Goal: Information Seeking & Learning: Check status

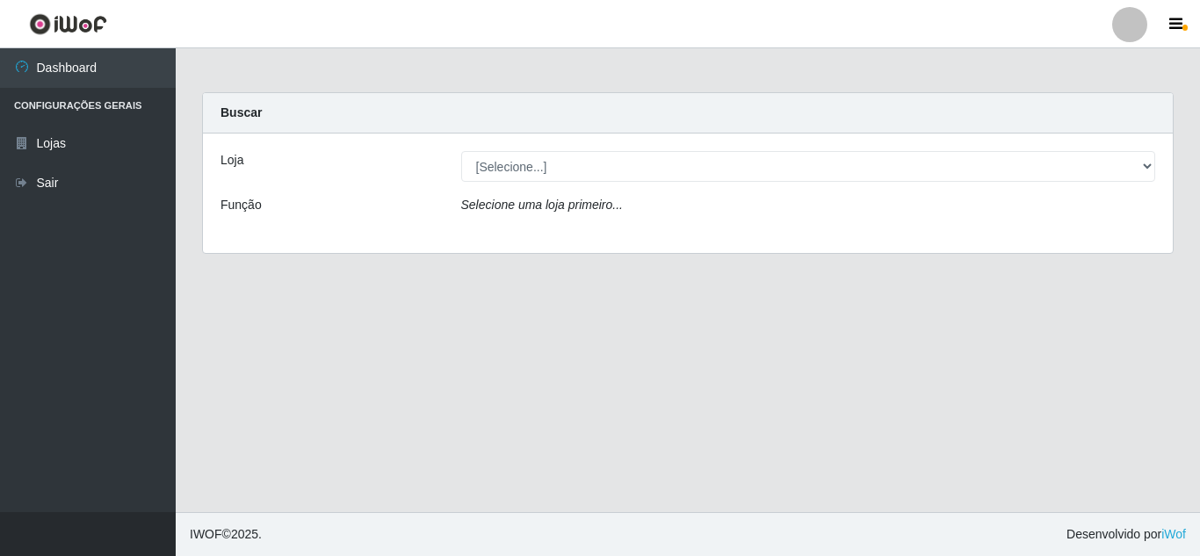
click at [688, 173] on select "[Selecione...] Queiroz [GEOGRAPHIC_DATA] - [GEOGRAPHIC_DATA]" at bounding box center [808, 166] width 695 height 31
select select "462"
click at [461, 151] on select "[Selecione...] Queiroz [GEOGRAPHIC_DATA] - [GEOGRAPHIC_DATA]" at bounding box center [808, 166] width 695 height 31
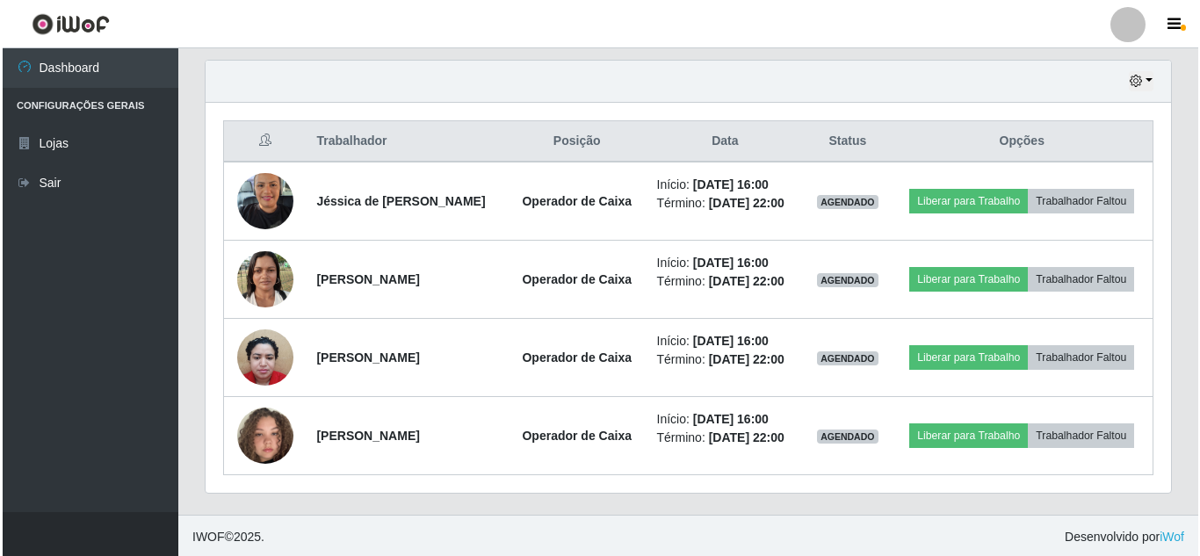
scroll to position [615, 0]
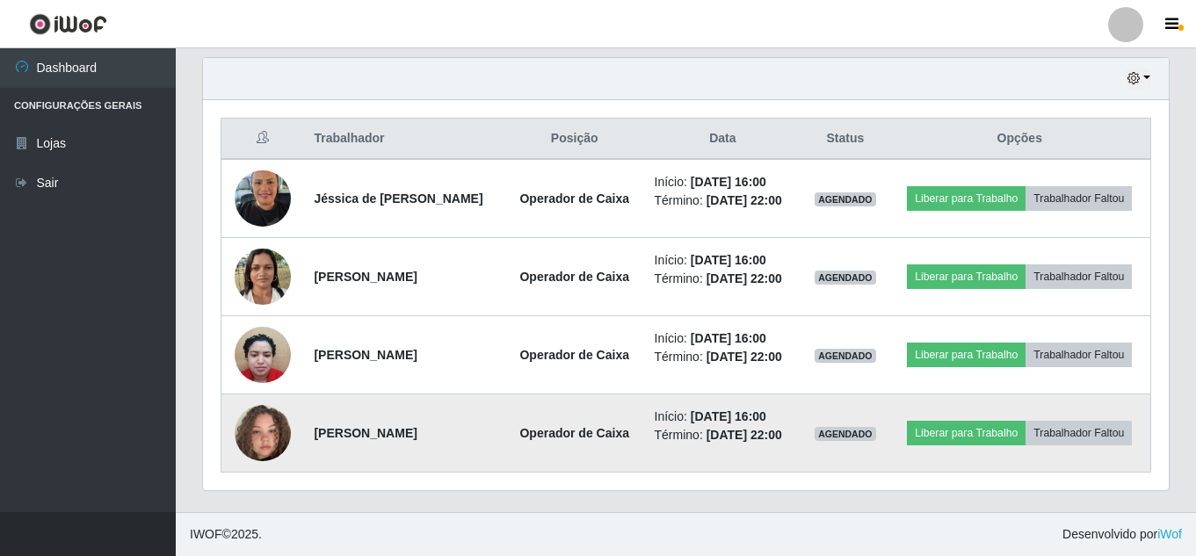
click at [265, 476] on img at bounding box center [263, 433] width 56 height 100
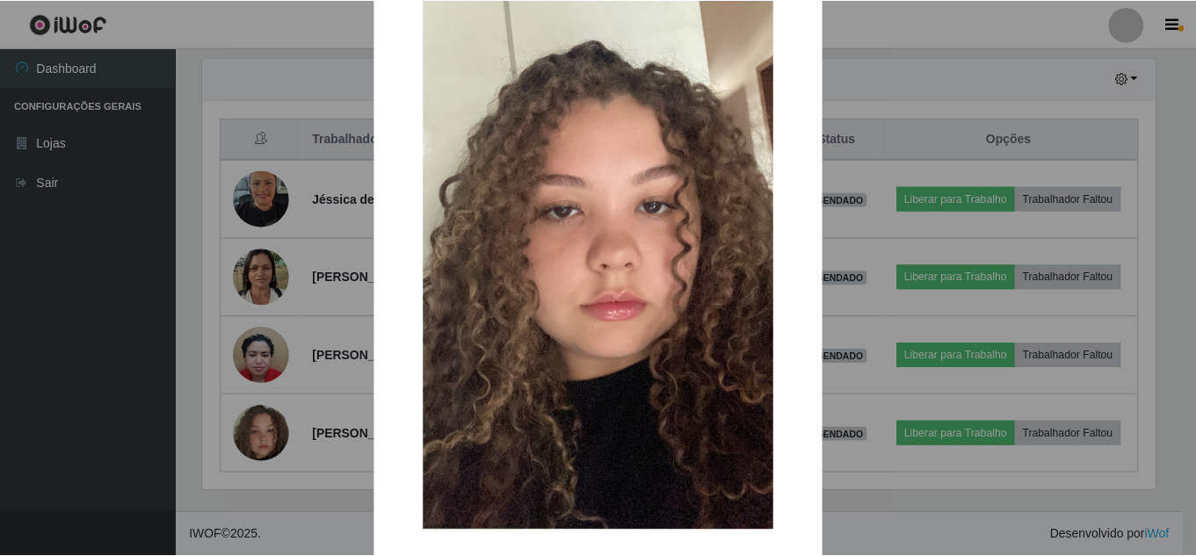
scroll to position [222, 0]
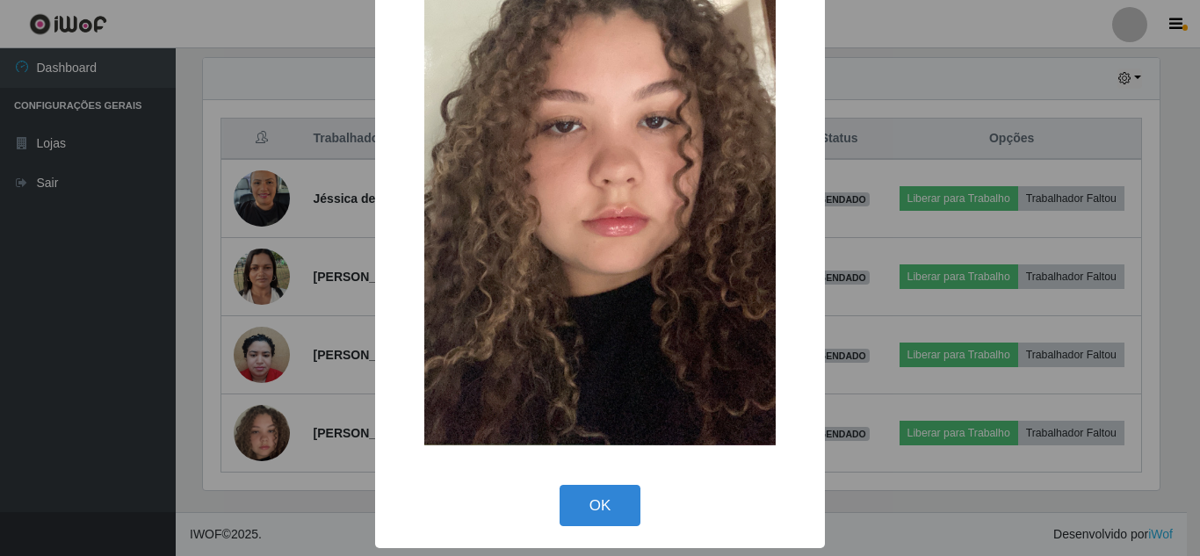
click at [579, 475] on div "× OK Cancel" at bounding box center [600, 168] width 450 height 764
click at [580, 486] on button "OK" at bounding box center [601, 505] width 82 height 41
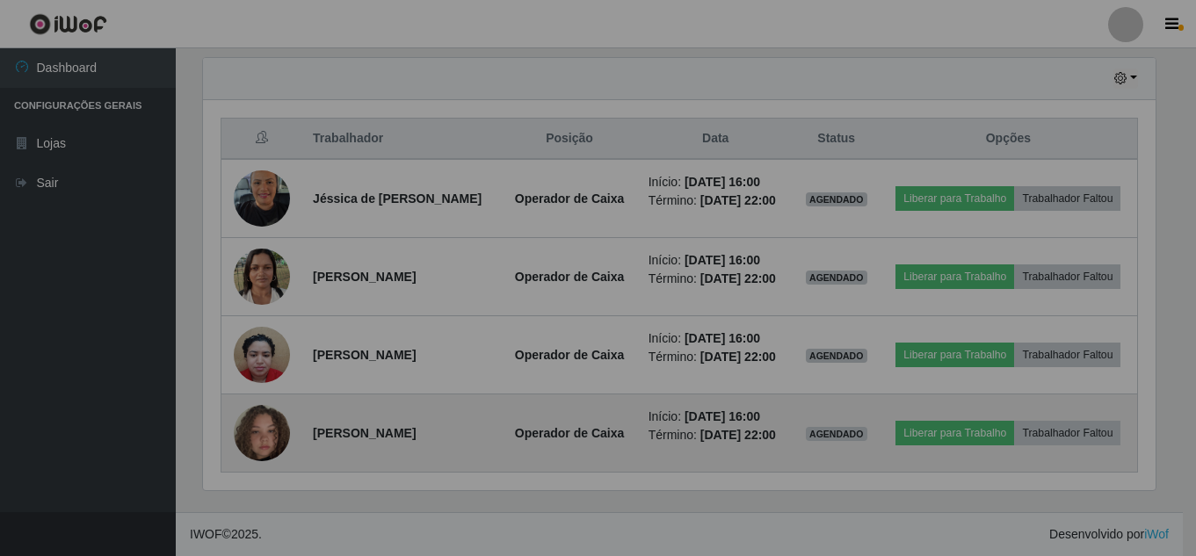
scroll to position [365, 966]
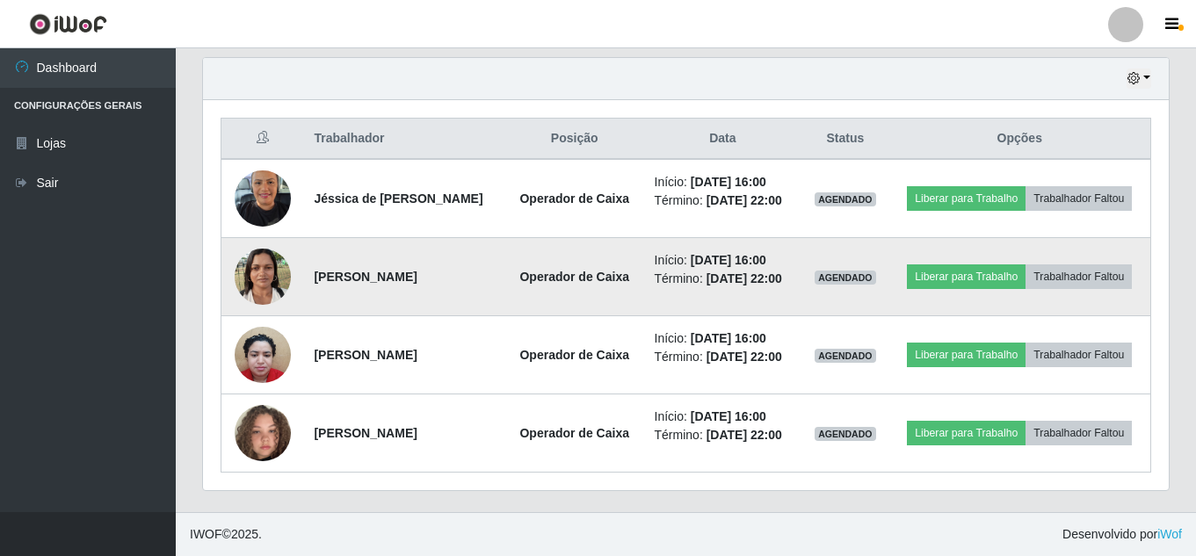
click at [250, 302] on img at bounding box center [263, 276] width 56 height 75
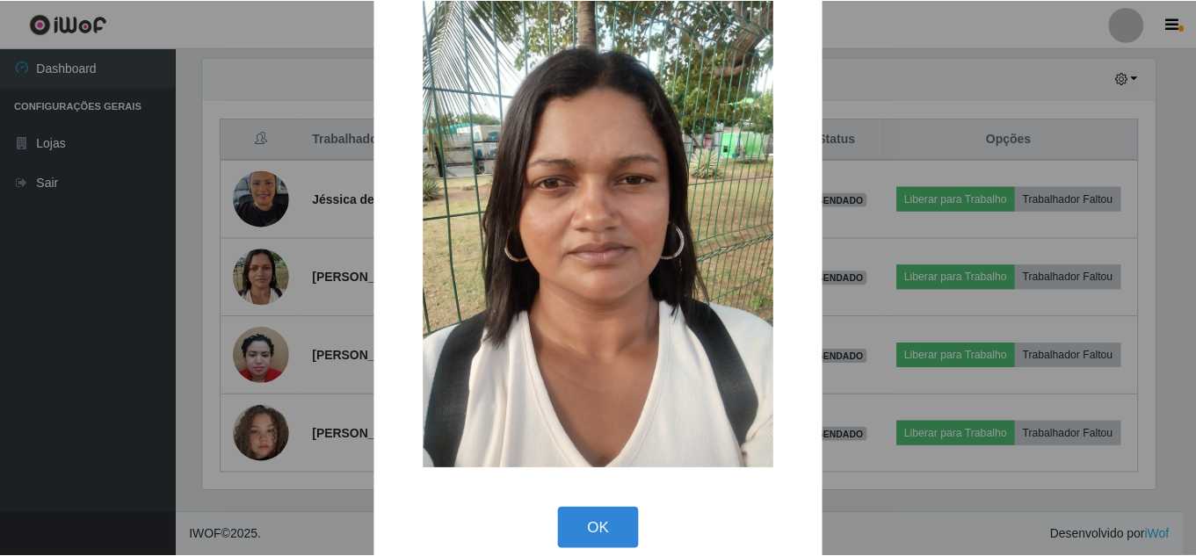
scroll to position [66, 0]
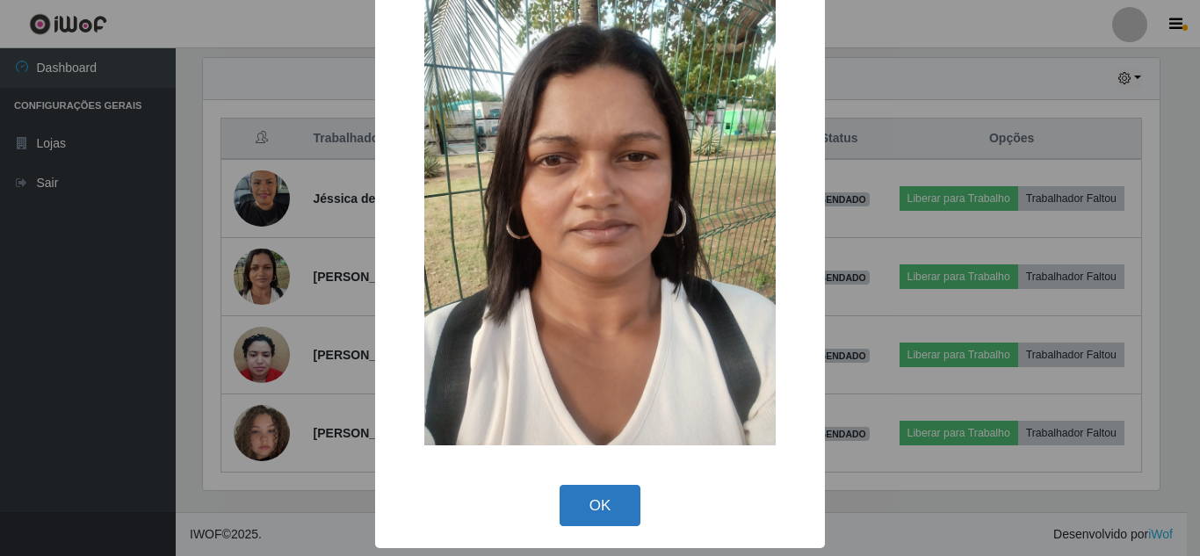
click at [576, 513] on button "OK" at bounding box center [601, 505] width 82 height 41
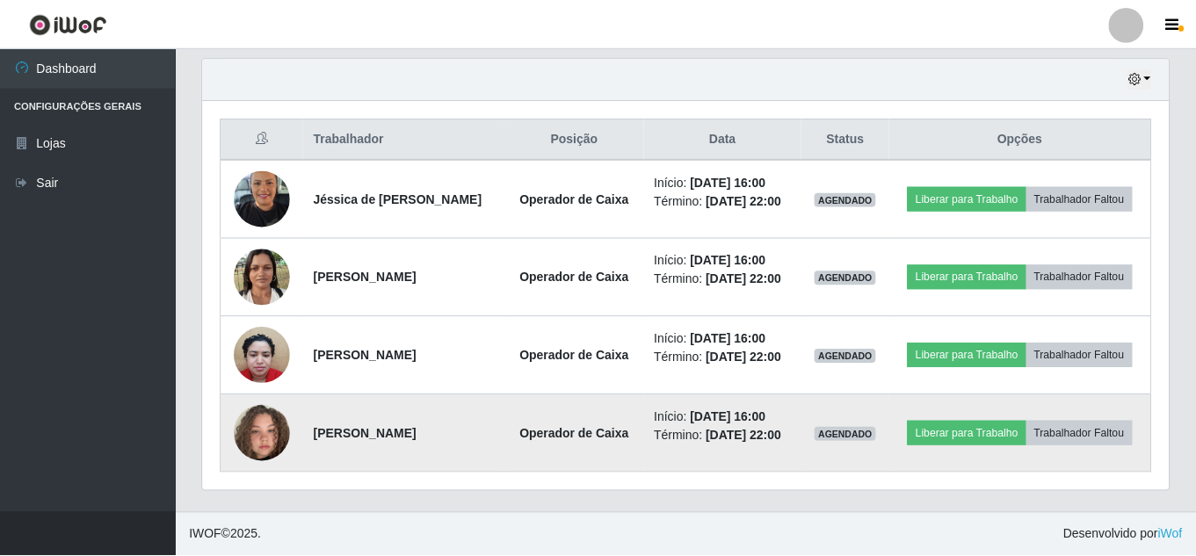
scroll to position [365, 966]
click at [250, 483] on img at bounding box center [263, 433] width 56 height 100
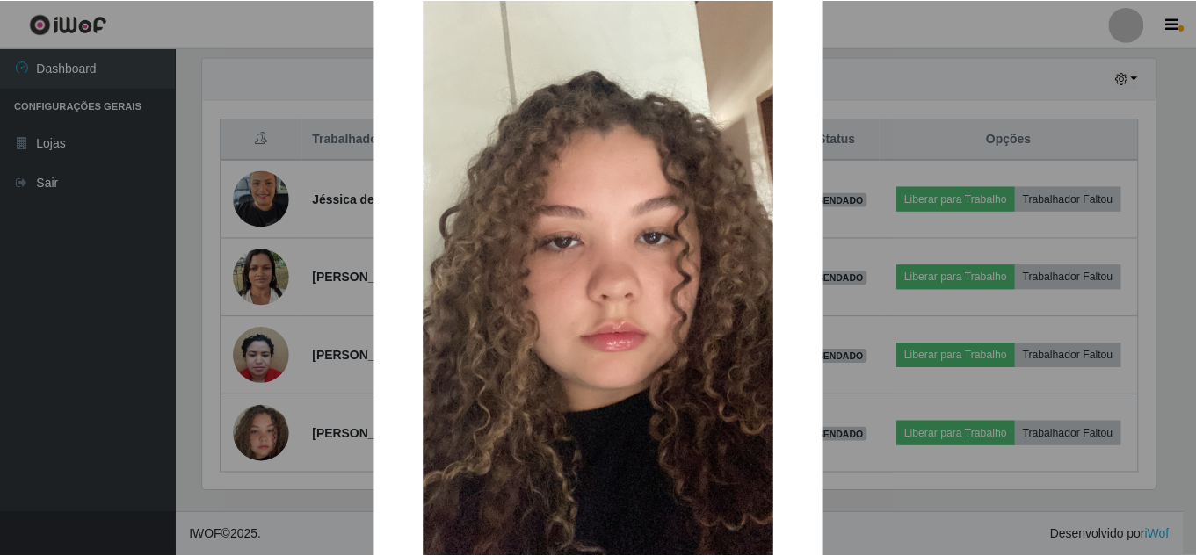
scroll to position [222, 0]
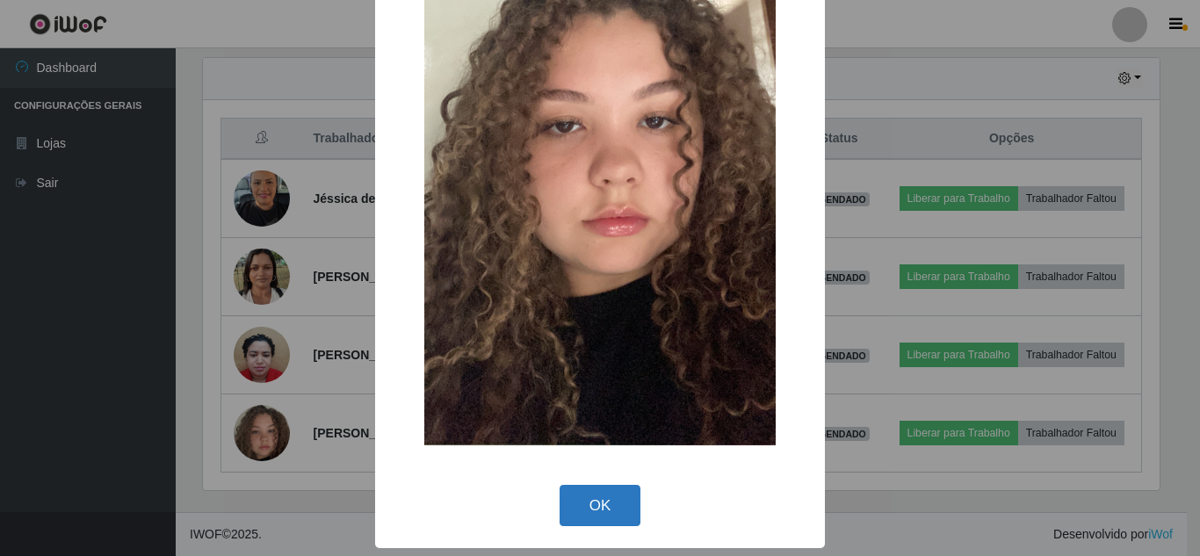
click at [621, 503] on button "OK" at bounding box center [601, 505] width 82 height 41
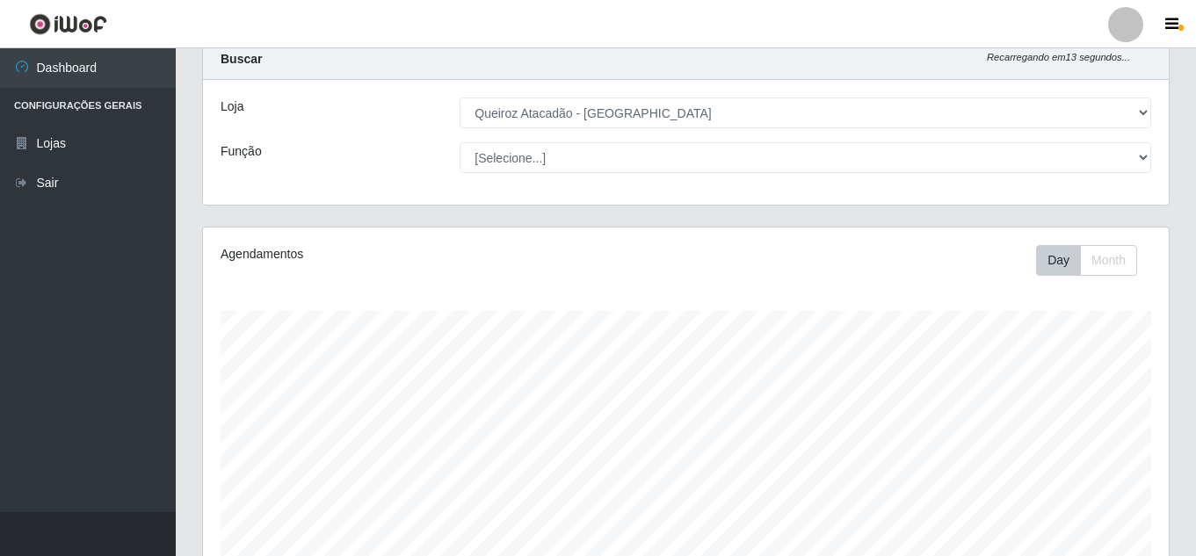
scroll to position [264, 0]
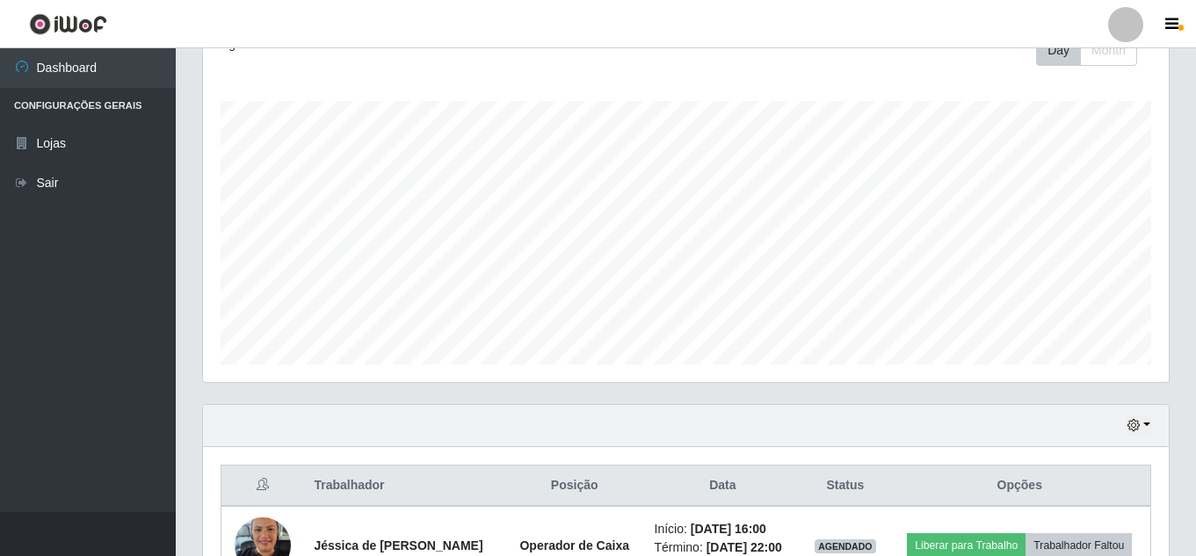
drag, startPoint x: 760, startPoint y: 234, endPoint x: 435, endPoint y: 384, distance: 358.2
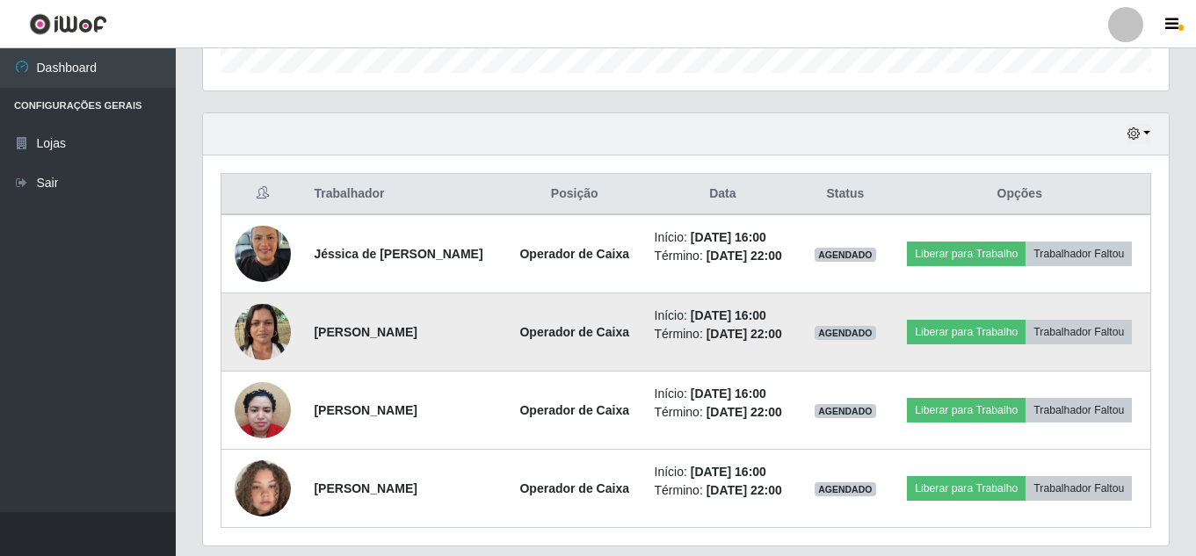
scroll to position [615, 0]
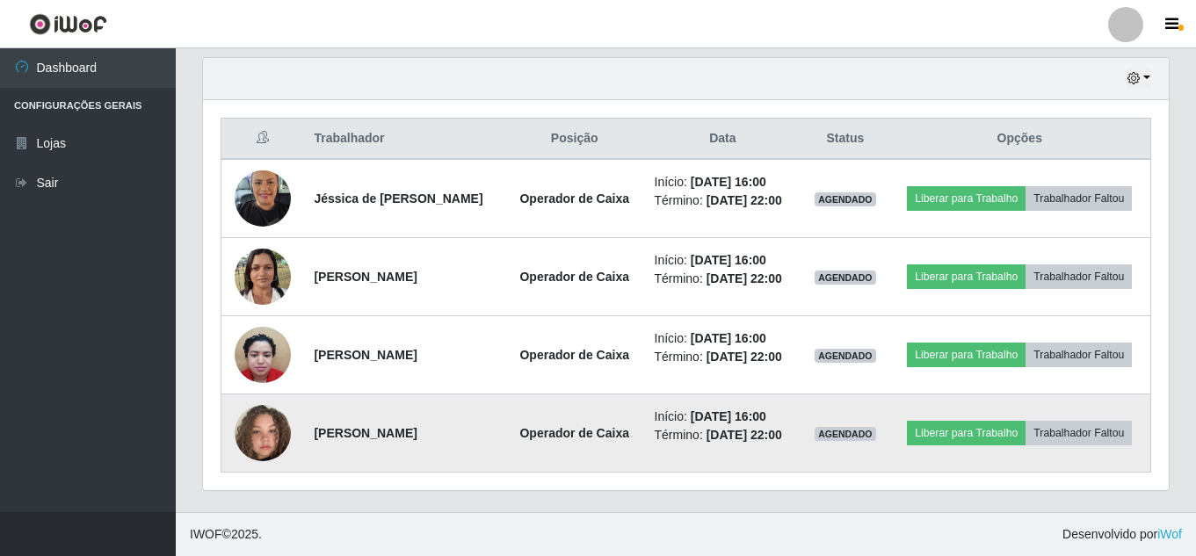
click at [252, 470] on img at bounding box center [263, 433] width 56 height 100
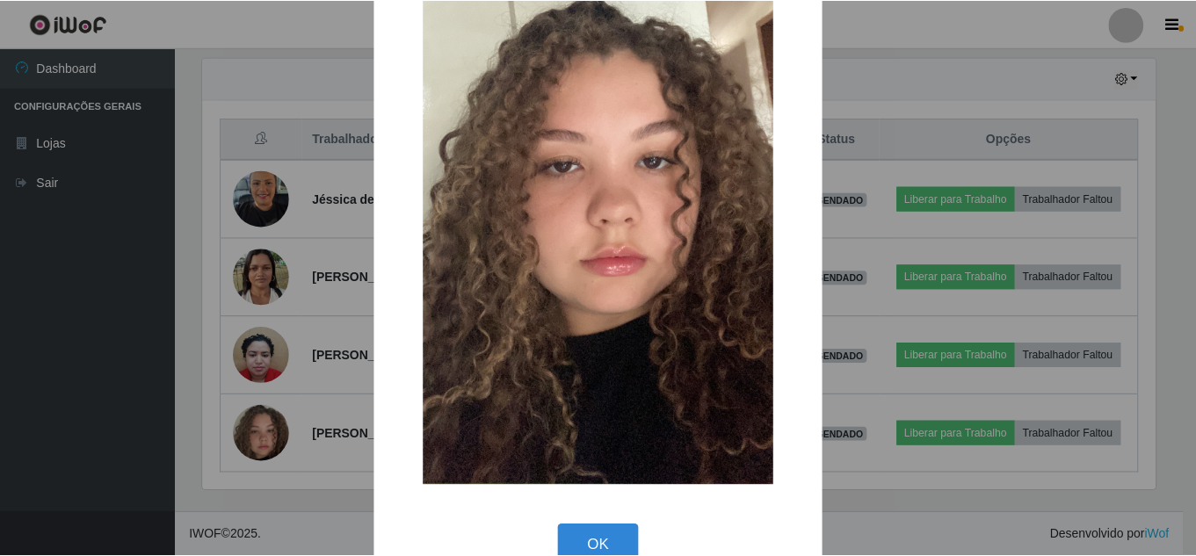
scroll to position [222, 0]
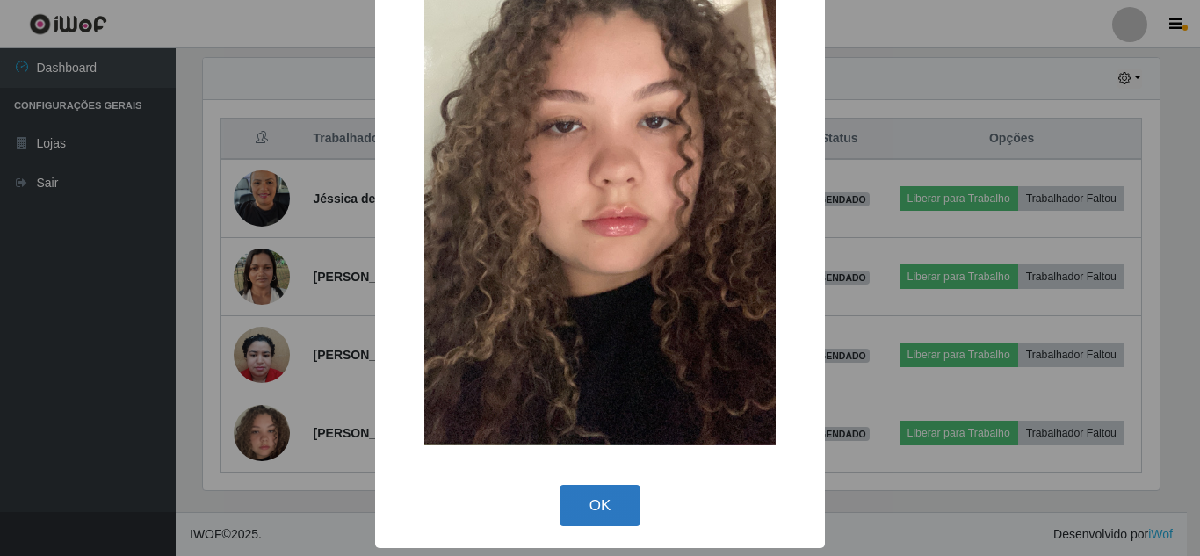
click at [598, 497] on button "OK" at bounding box center [601, 505] width 82 height 41
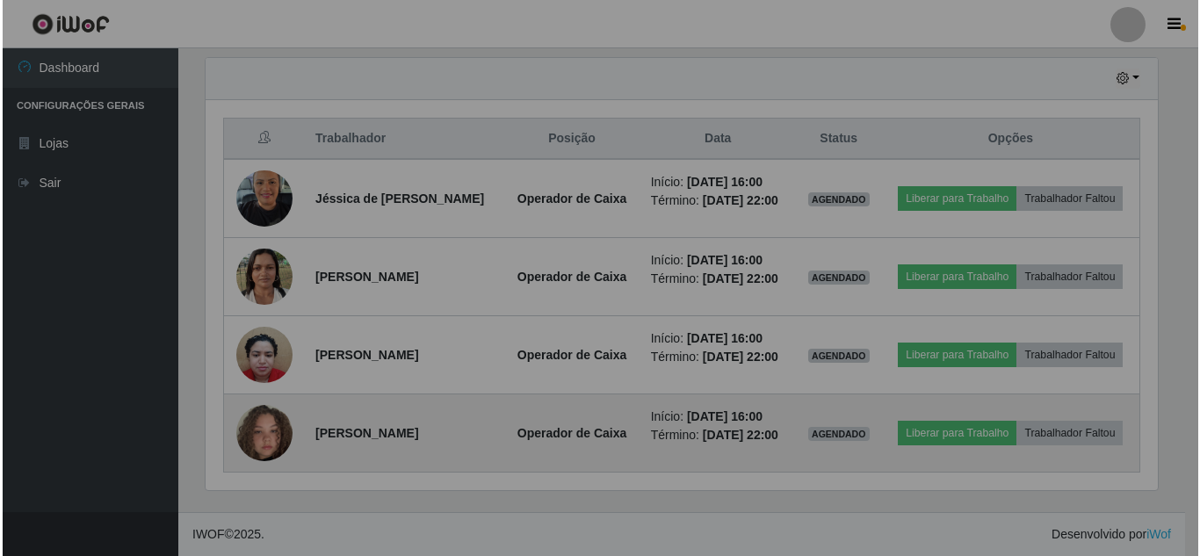
scroll to position [365, 966]
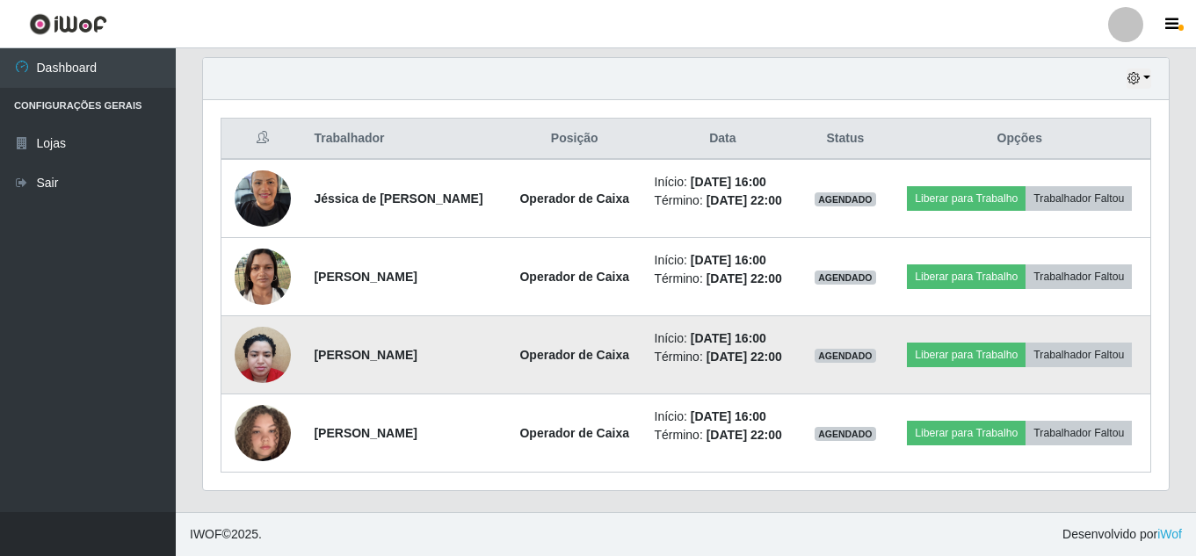
click at [268, 362] on img at bounding box center [263, 354] width 56 height 75
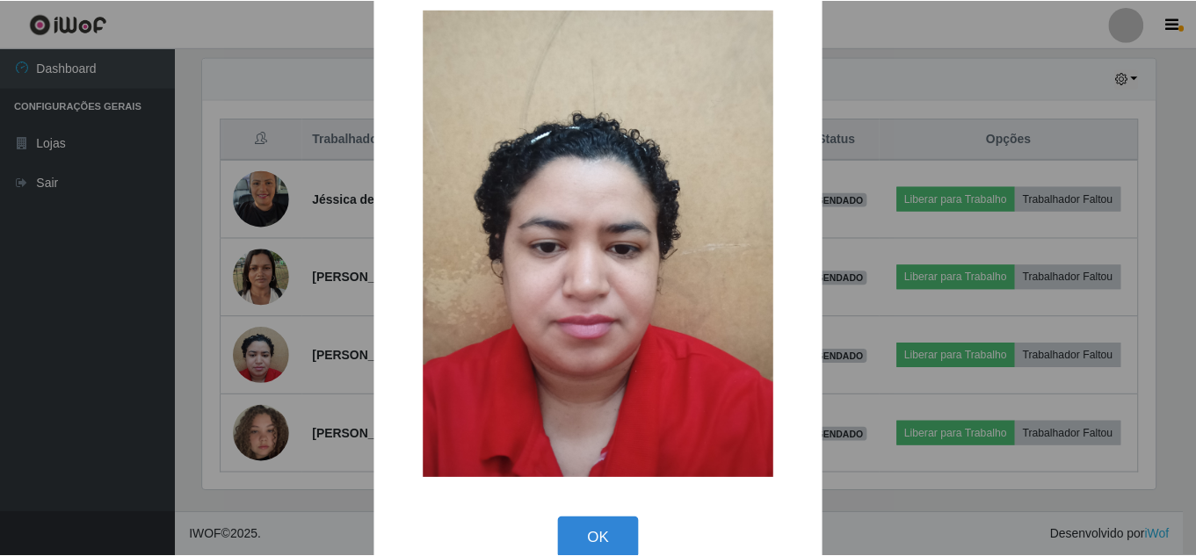
scroll to position [66, 0]
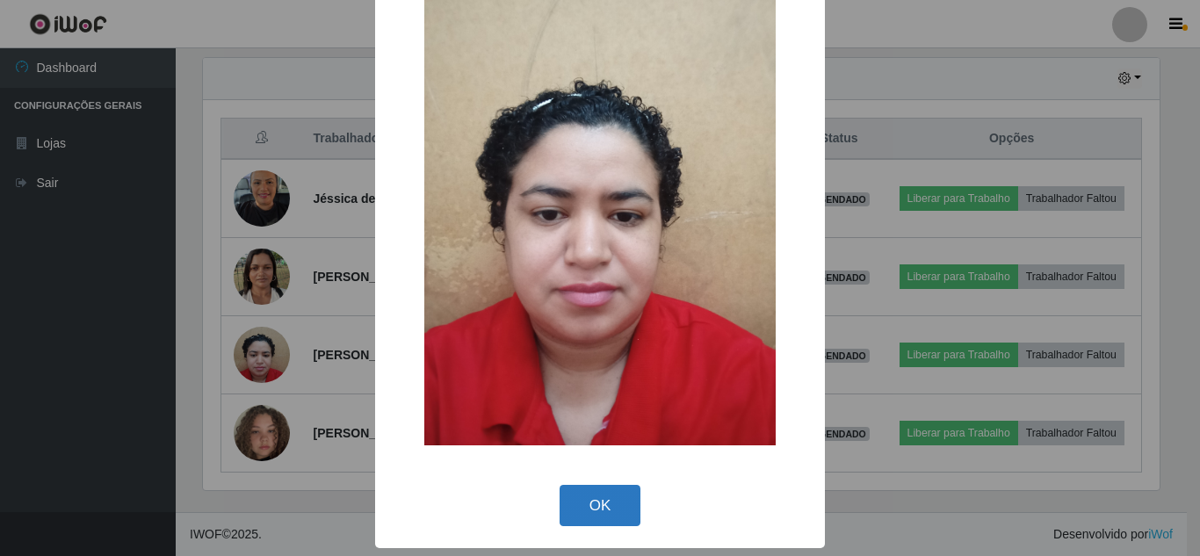
click at [605, 494] on button "OK" at bounding box center [601, 505] width 82 height 41
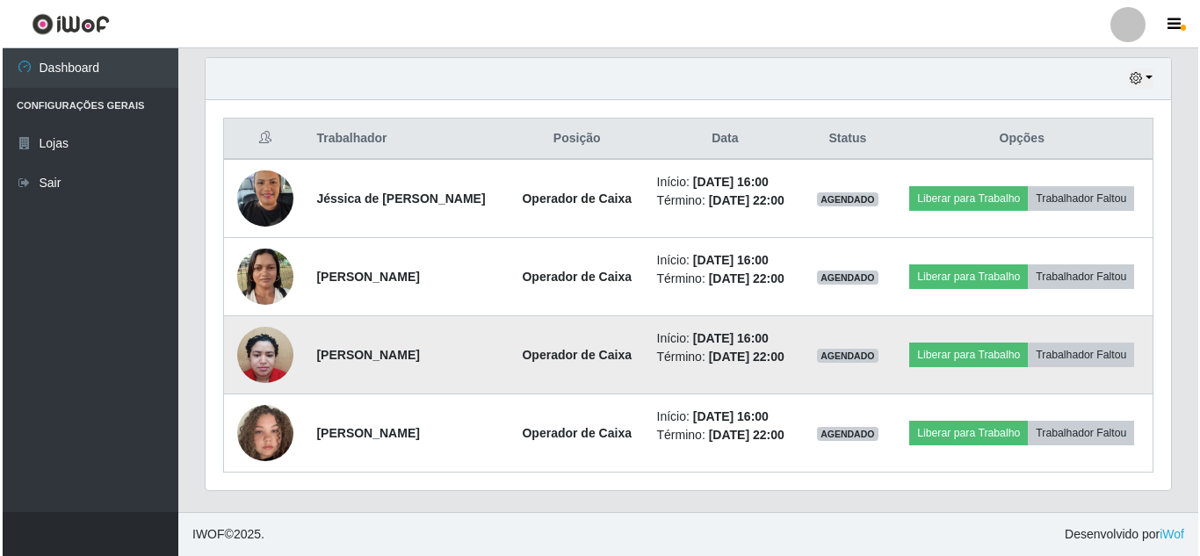
scroll to position [365, 966]
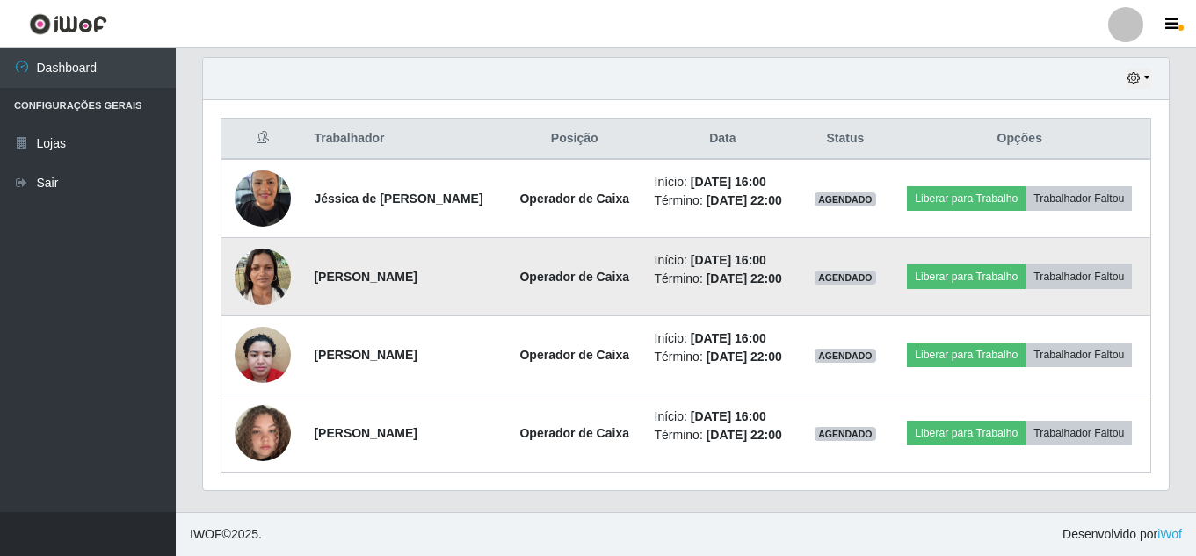
click at [249, 301] on img at bounding box center [263, 276] width 56 height 75
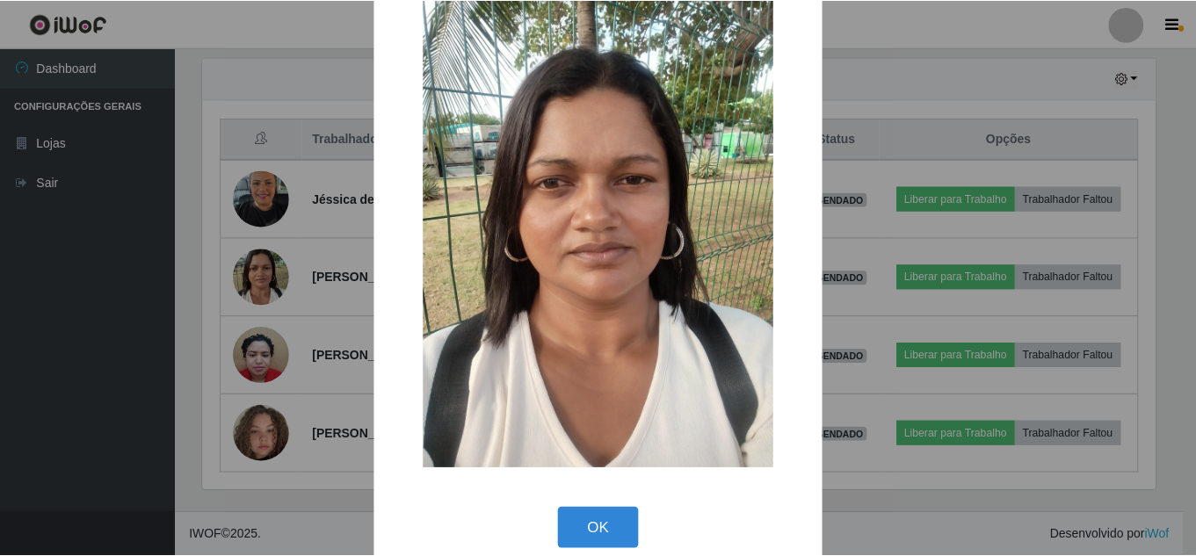
scroll to position [66, 0]
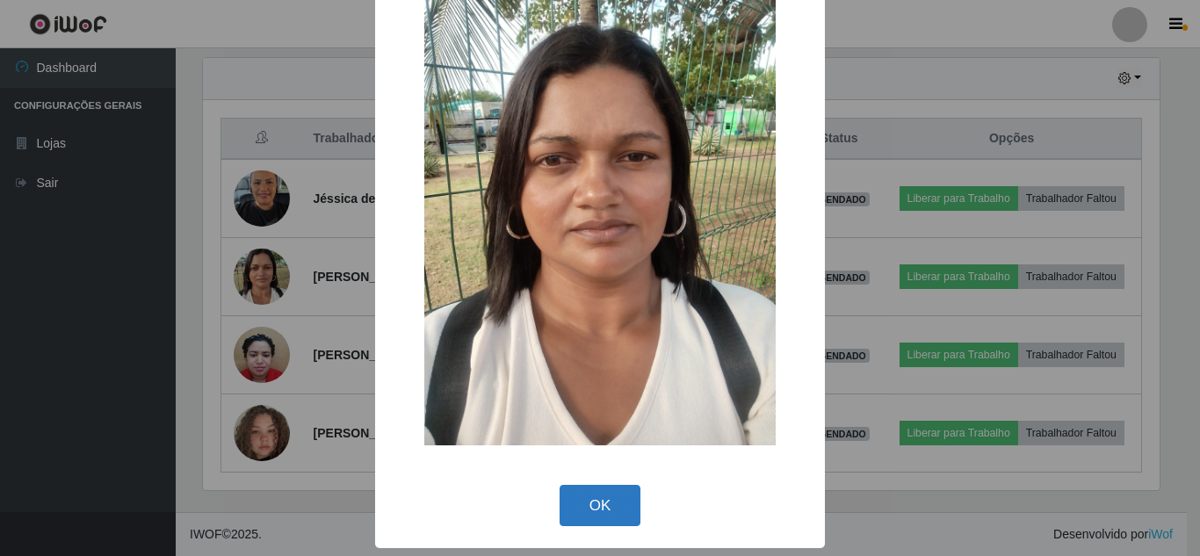
click at [589, 511] on button "OK" at bounding box center [601, 505] width 82 height 41
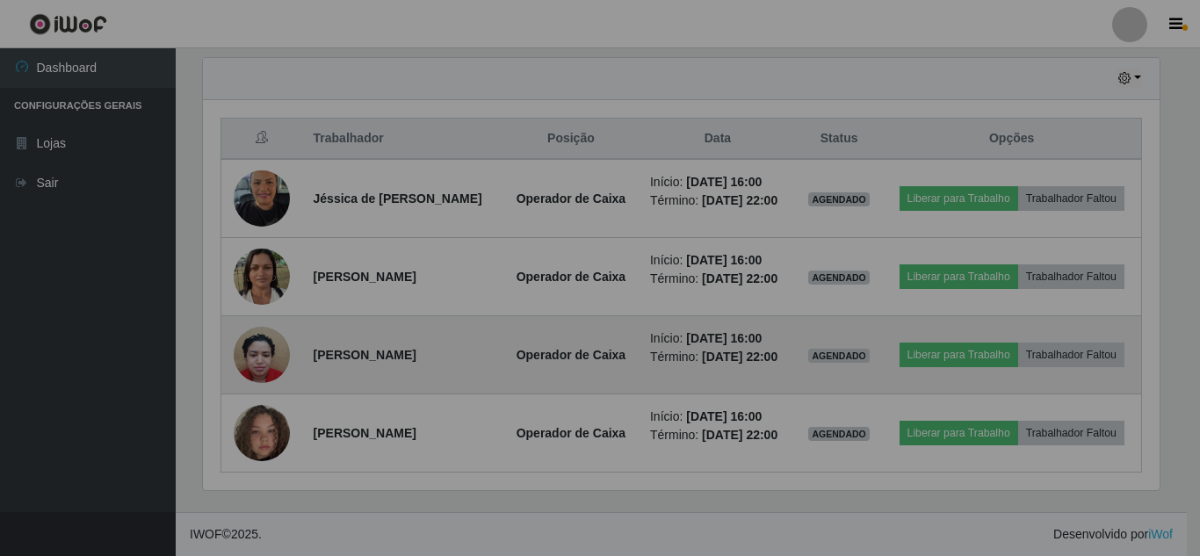
scroll to position [365, 966]
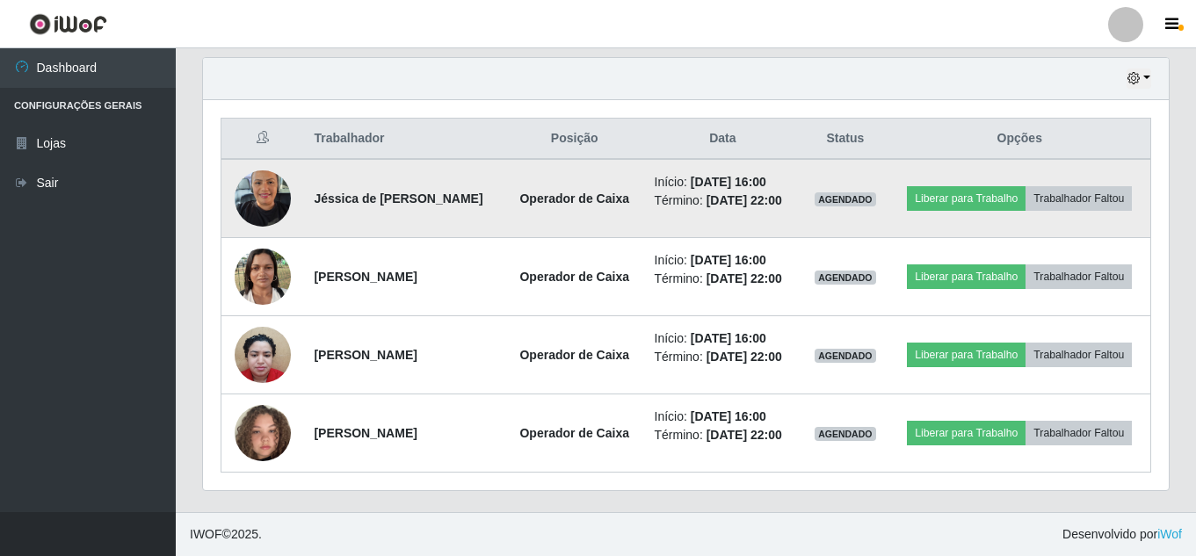
click at [255, 195] on img at bounding box center [263, 198] width 56 height 75
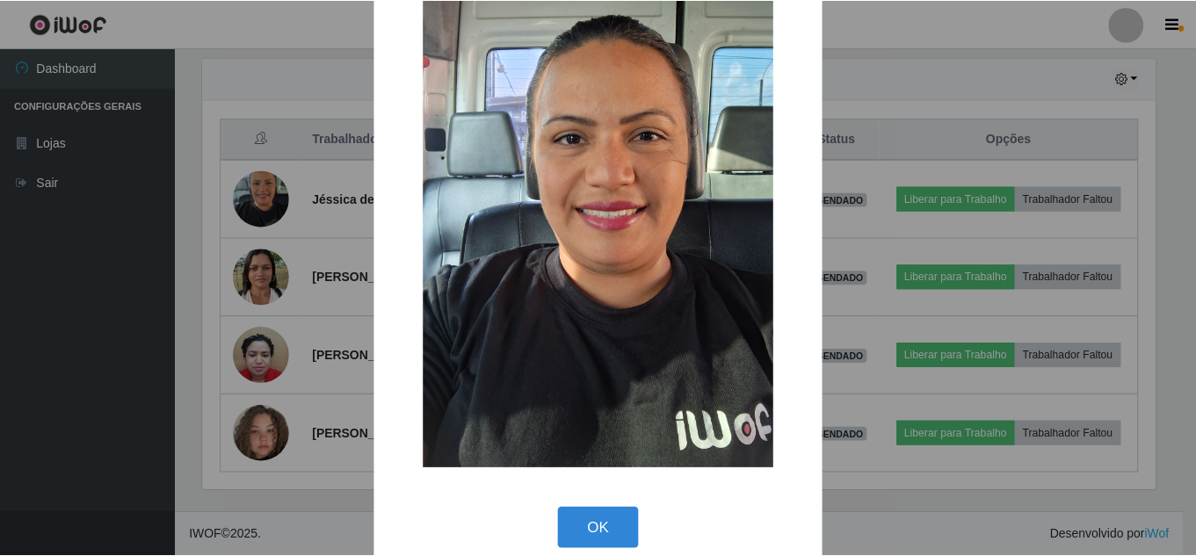
scroll to position [66, 0]
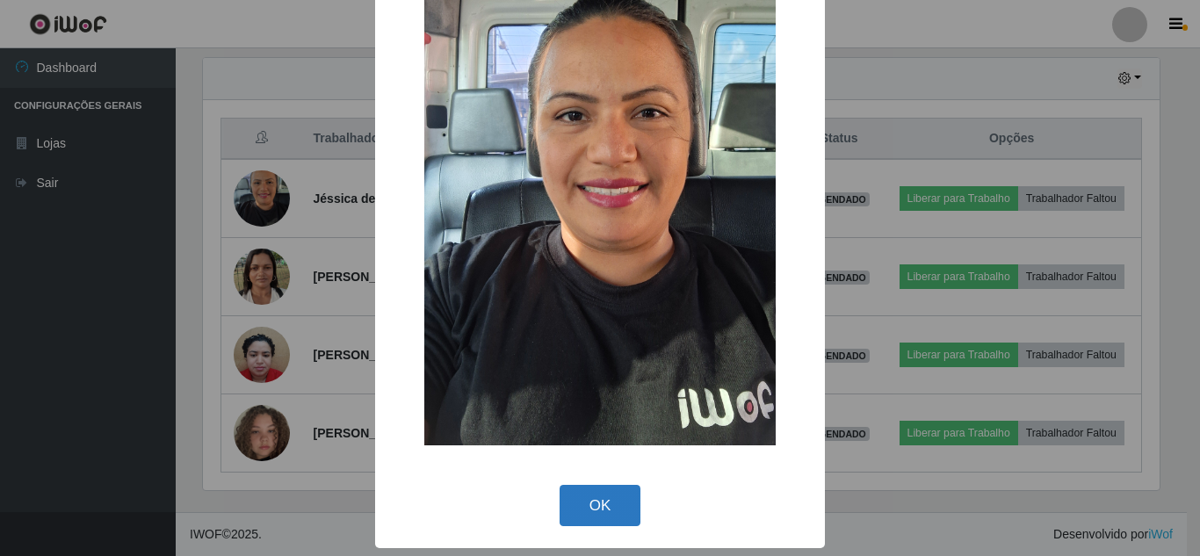
click at [590, 490] on button "OK" at bounding box center [601, 505] width 82 height 41
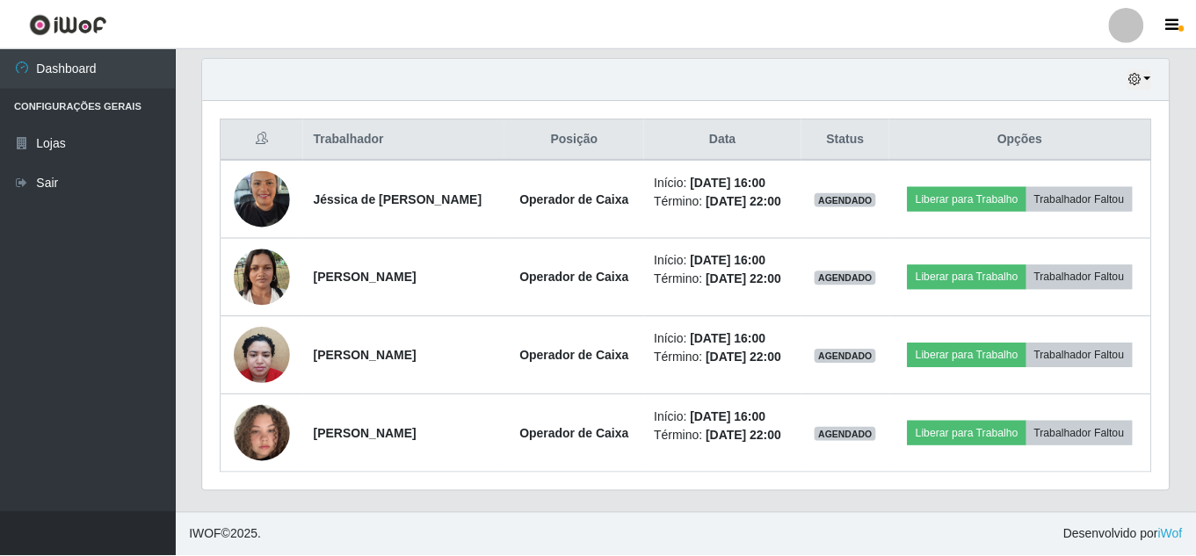
scroll to position [365, 966]
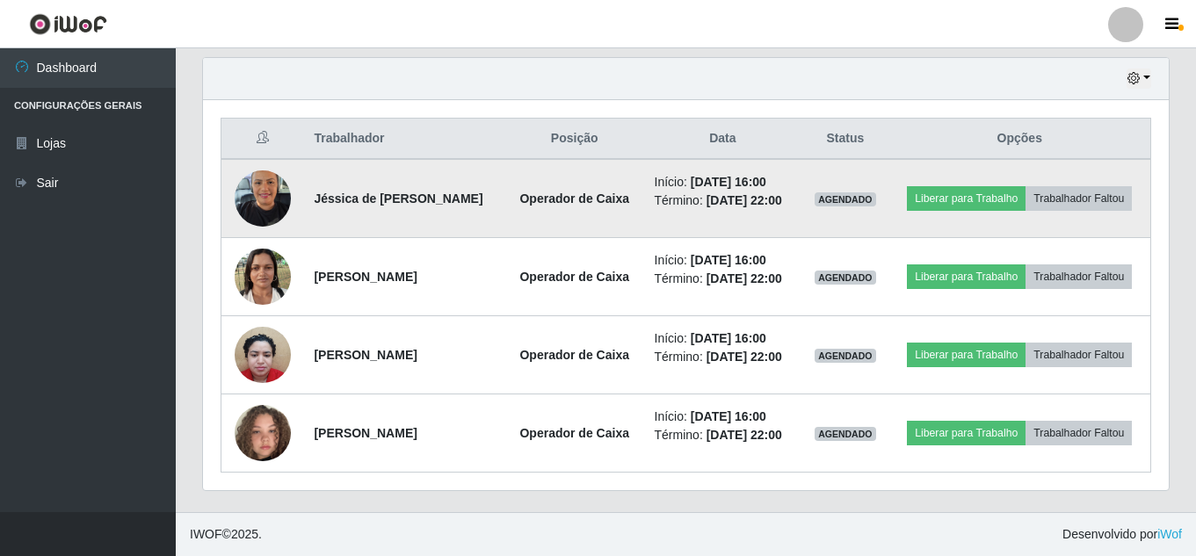
click at [264, 192] on img at bounding box center [263, 198] width 56 height 75
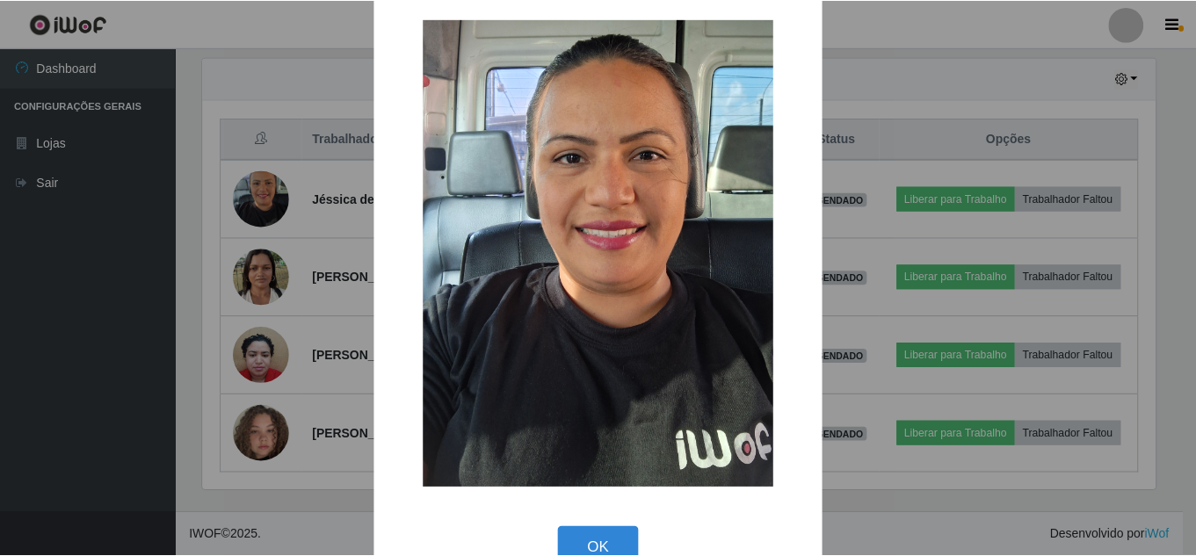
scroll to position [66, 0]
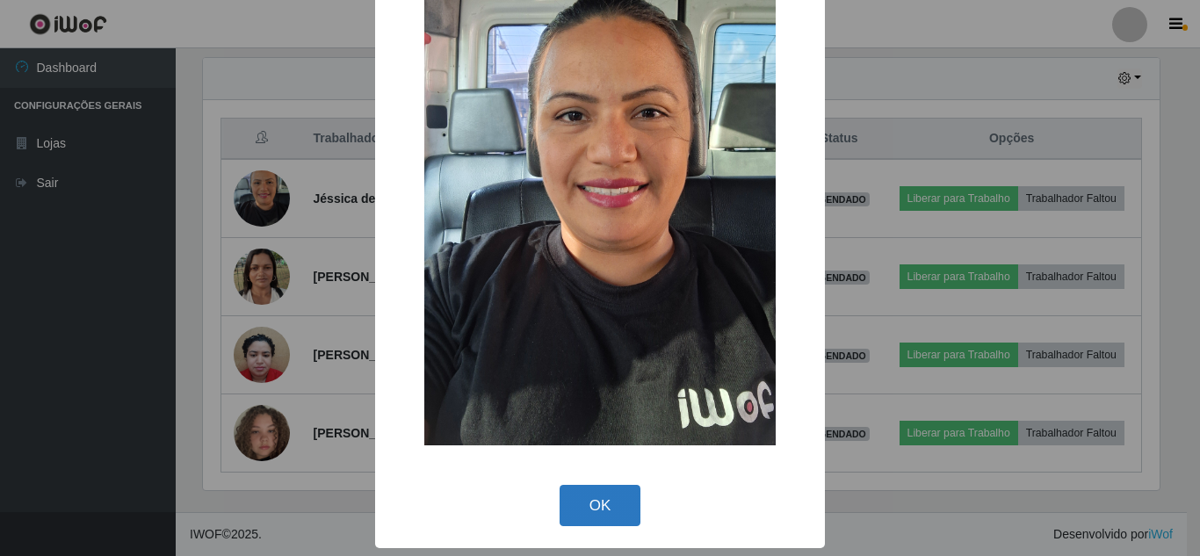
click at [574, 498] on button "OK" at bounding box center [601, 505] width 82 height 41
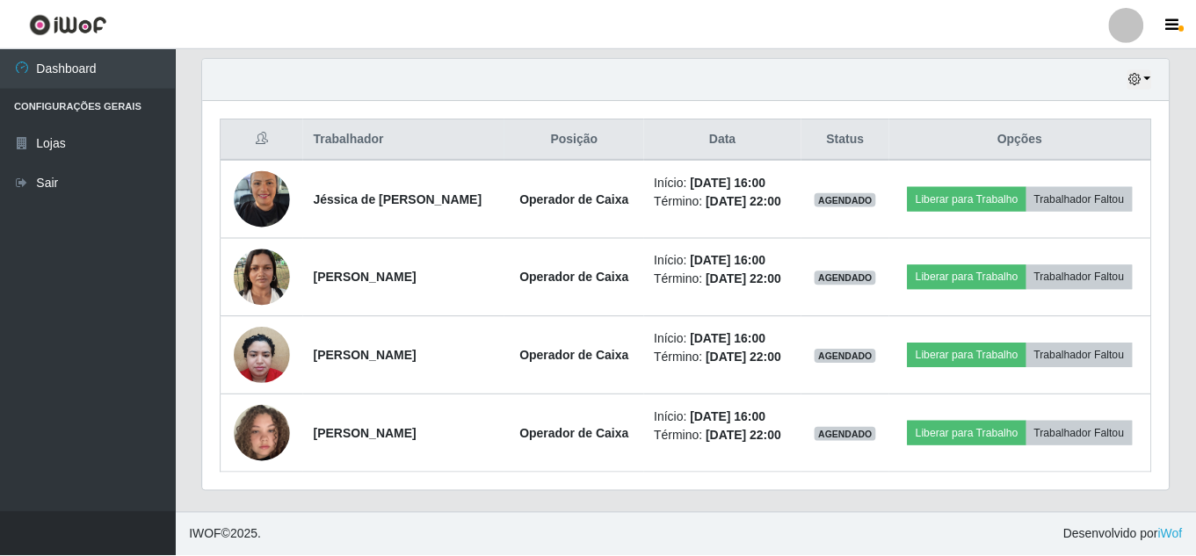
scroll to position [365, 966]
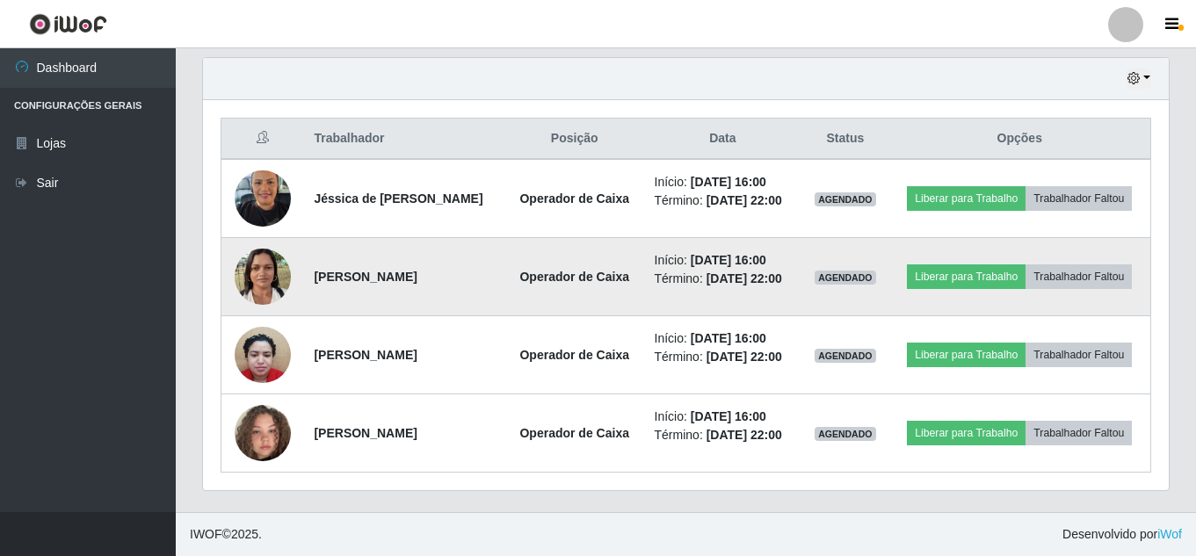
click at [253, 300] on img at bounding box center [263, 276] width 56 height 75
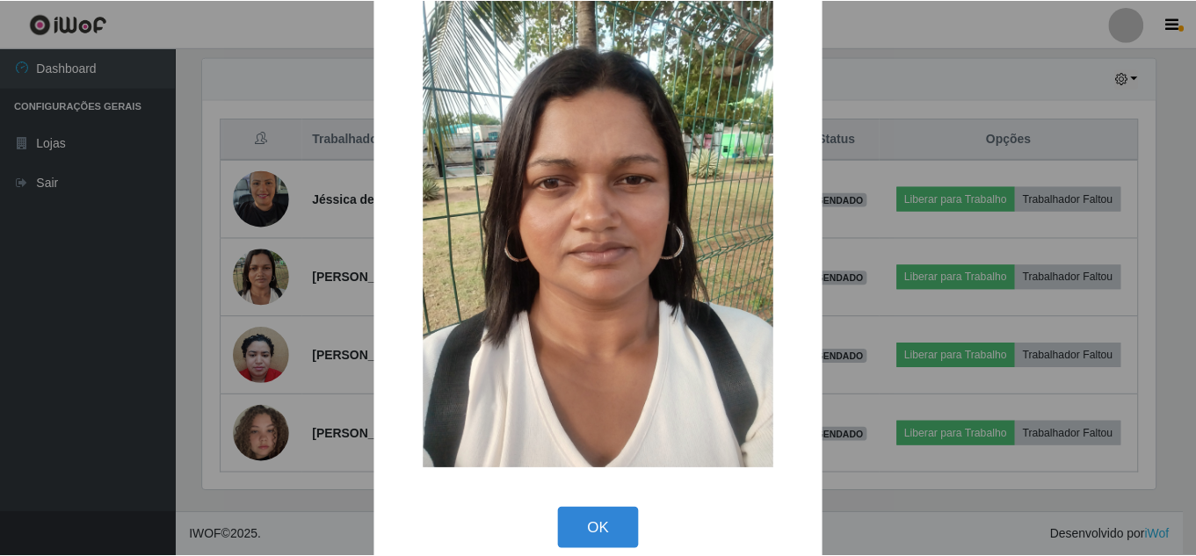
scroll to position [66, 0]
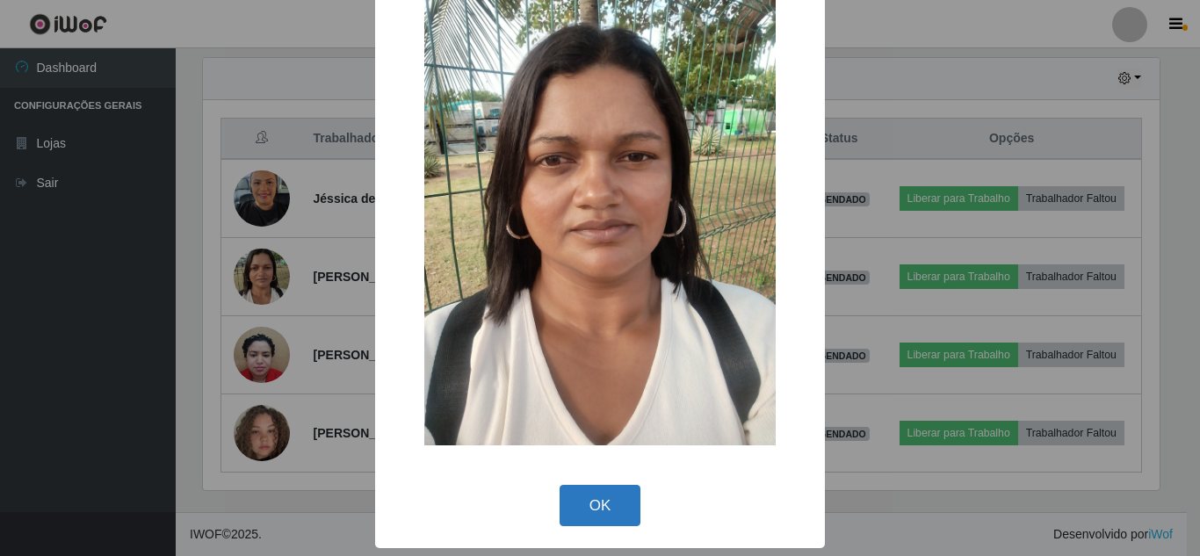
click at [594, 487] on button "OK" at bounding box center [601, 505] width 82 height 41
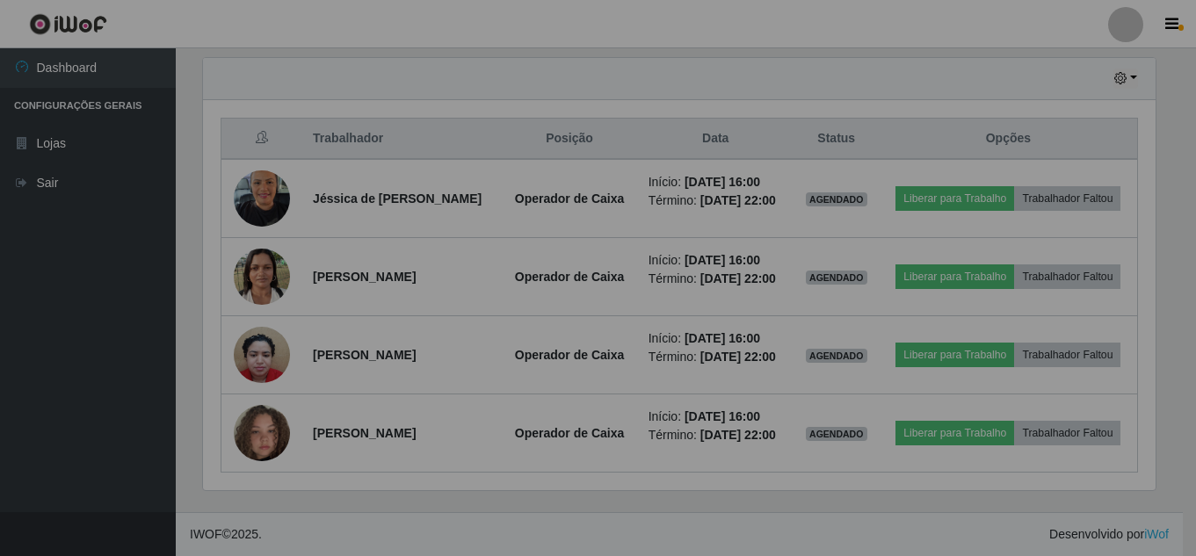
scroll to position [365, 966]
